Goal: Information Seeking & Learning: Find specific fact

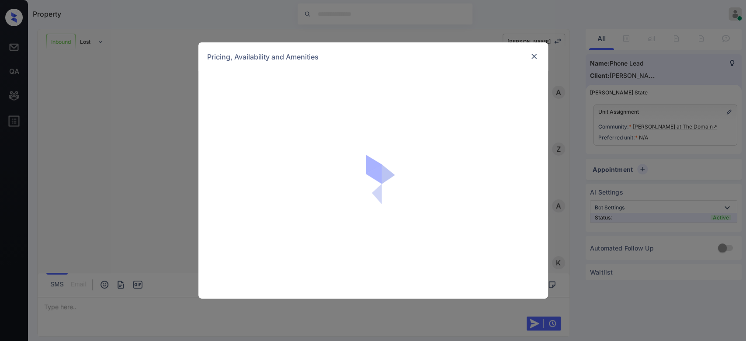
scroll to position [96, 0]
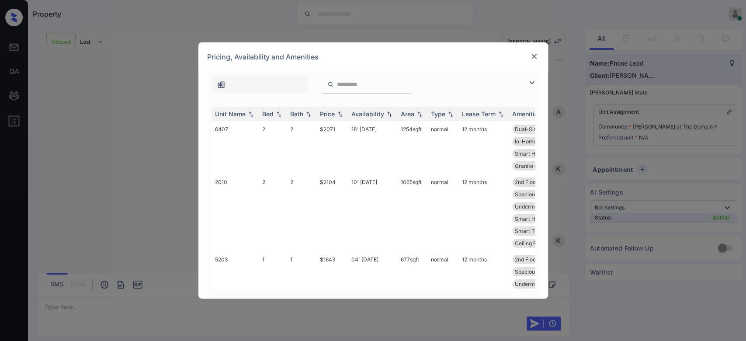
click at [534, 54] on img at bounding box center [534, 56] width 9 height 9
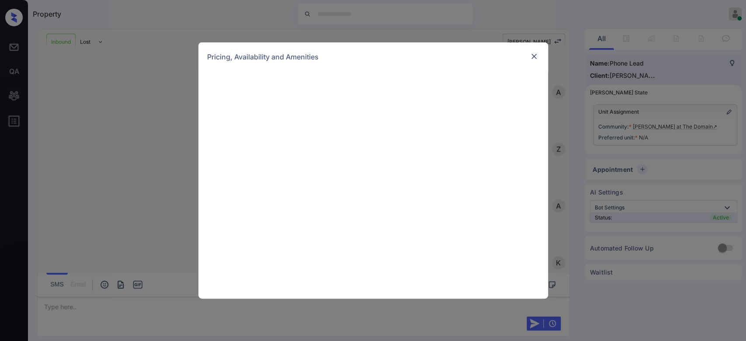
scroll to position [96, 0]
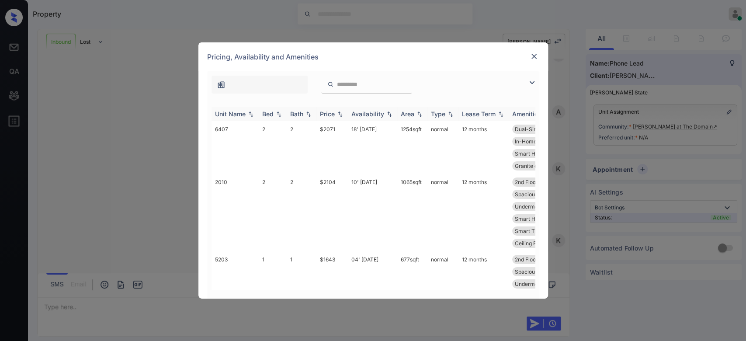
click at [326, 112] on div "Price" at bounding box center [327, 113] width 15 height 7
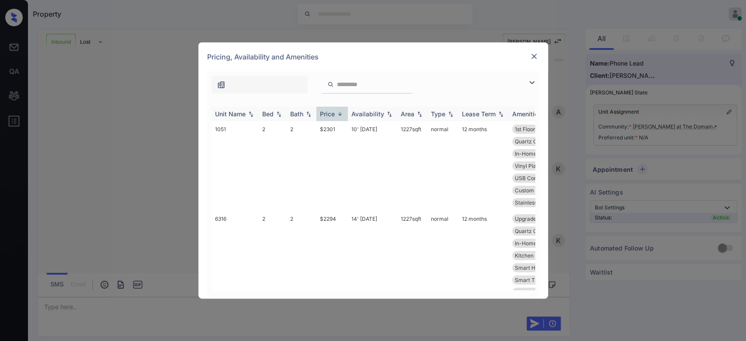
click at [326, 112] on div "Price" at bounding box center [327, 113] width 15 height 7
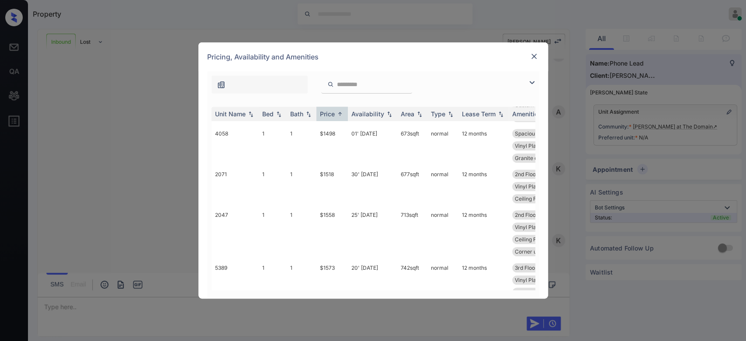
scroll to position [489, 0]
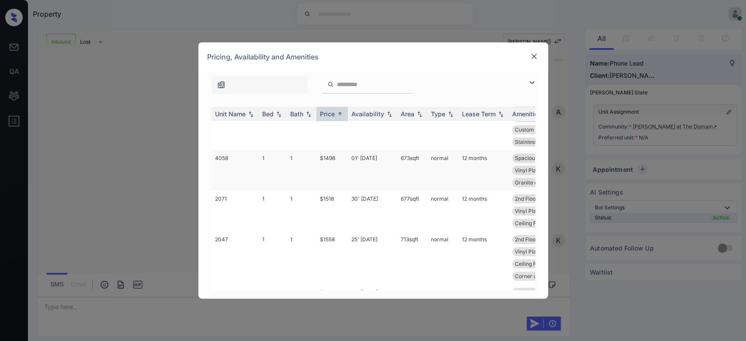
click at [329, 160] on td "$1498" at bounding box center [331, 170] width 31 height 41
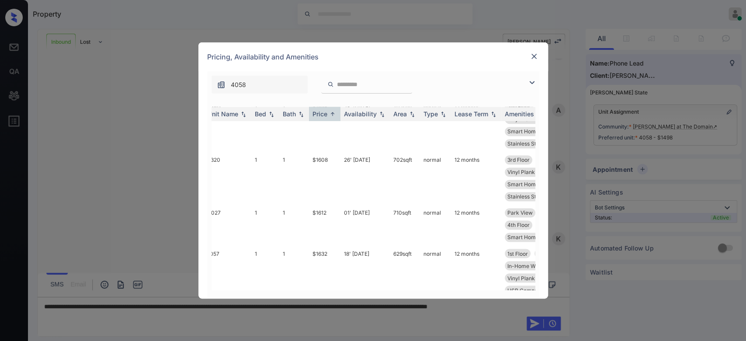
scroll to position [1010, 7]
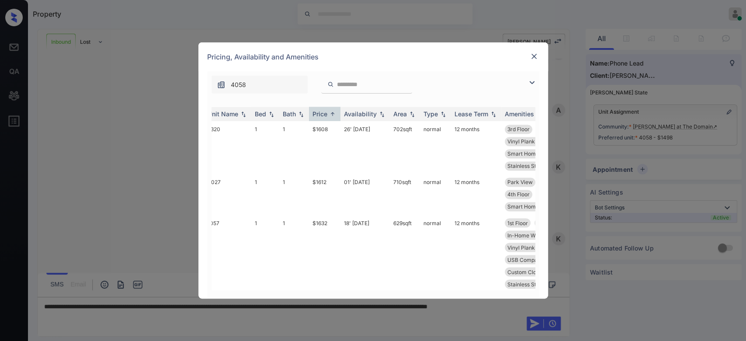
click at [530, 58] on img at bounding box center [534, 56] width 9 height 9
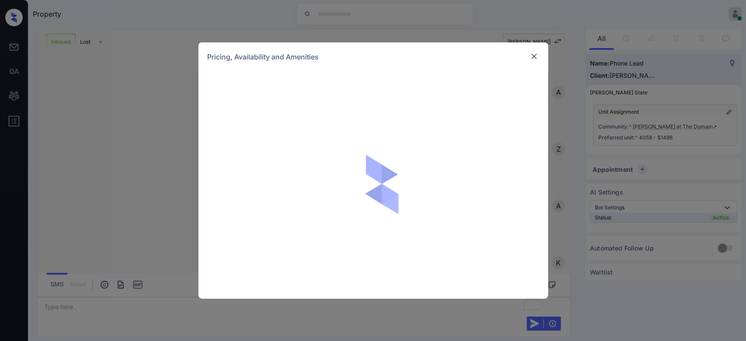
scroll to position [153, 0]
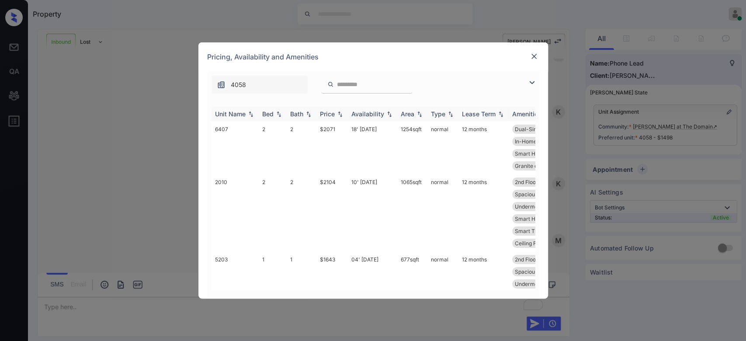
click at [331, 115] on div "Price" at bounding box center [327, 113] width 15 height 7
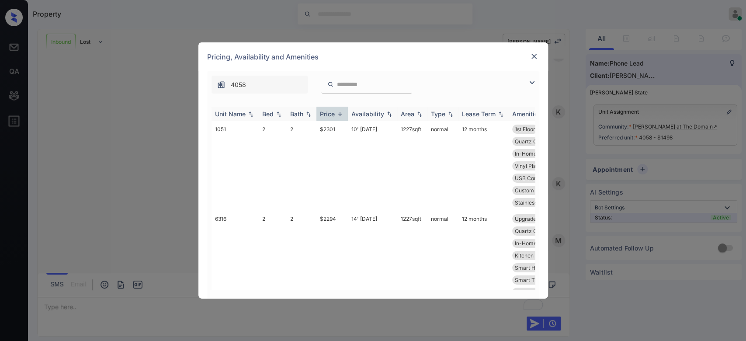
click at [331, 115] on div "Price" at bounding box center [327, 113] width 15 height 7
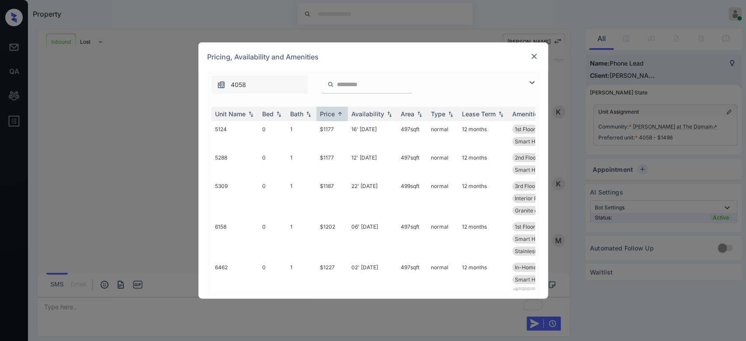
click at [686, 31] on div "**********" at bounding box center [373, 170] width 746 height 341
click at [700, 42] on div "**********" at bounding box center [373, 170] width 746 height 341
click at [528, 56] on div "Pricing, Availability and Amenities" at bounding box center [373, 56] width 350 height 29
click at [535, 56] on img at bounding box center [534, 56] width 9 height 9
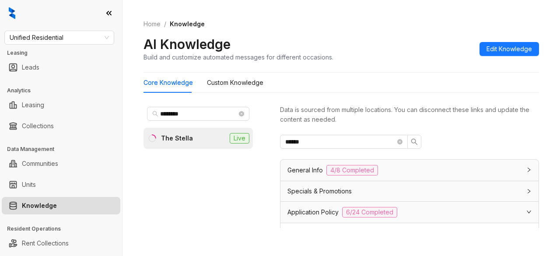
scroll to position [164, 0]
